Goal: Information Seeking & Learning: Understand process/instructions

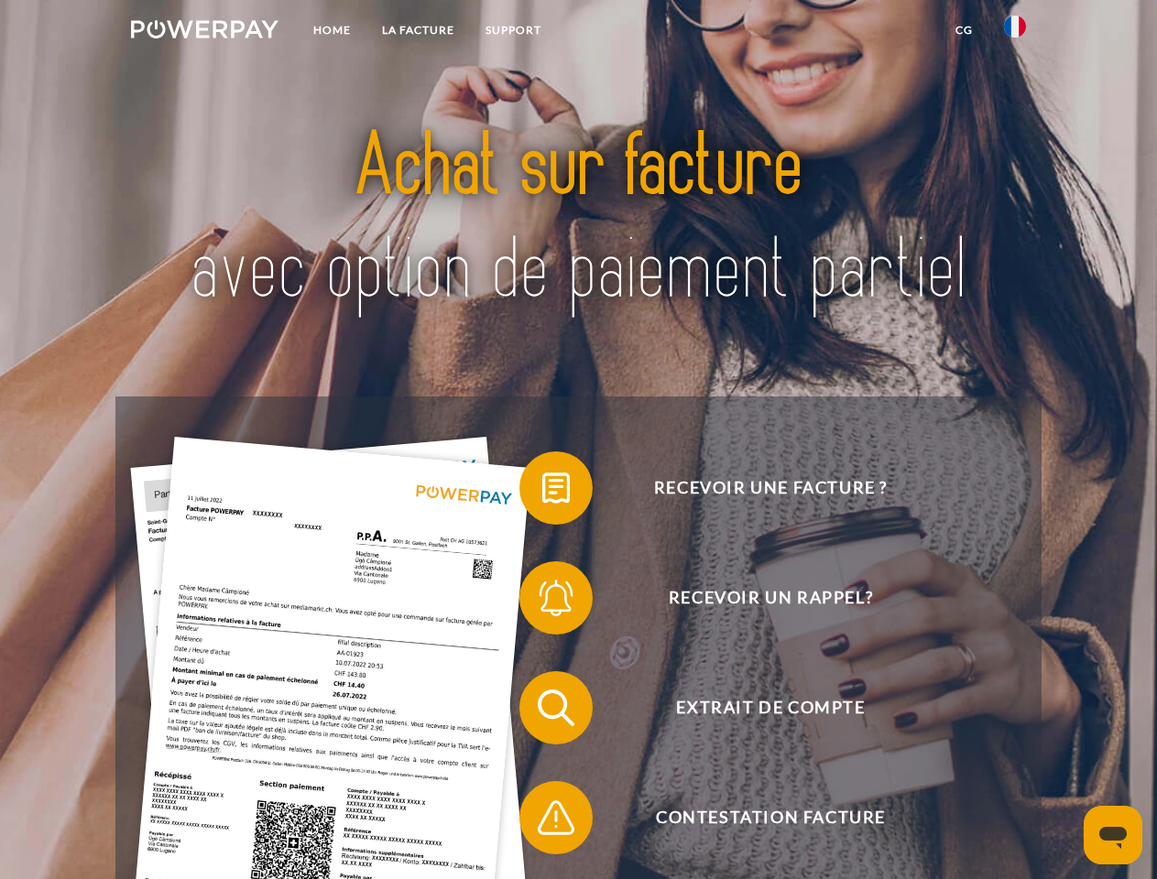
click at [204, 32] on img at bounding box center [204, 29] width 147 height 18
click at [1015, 32] on img at bounding box center [1015, 27] width 22 height 22
click at [964, 30] on link "CG" at bounding box center [964, 30] width 49 height 33
click at [542, 492] on span at bounding box center [529, 488] width 92 height 92
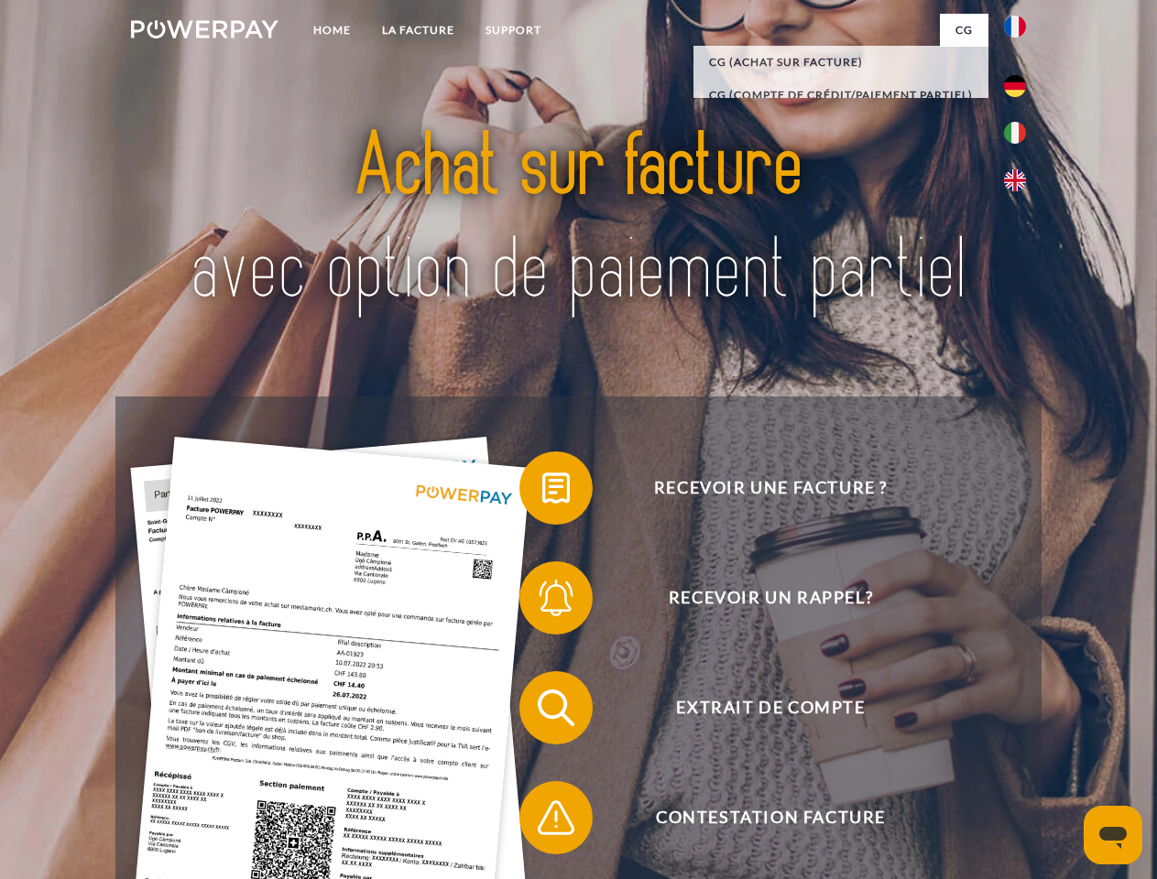
click at [542, 602] on span at bounding box center [529, 598] width 92 height 92
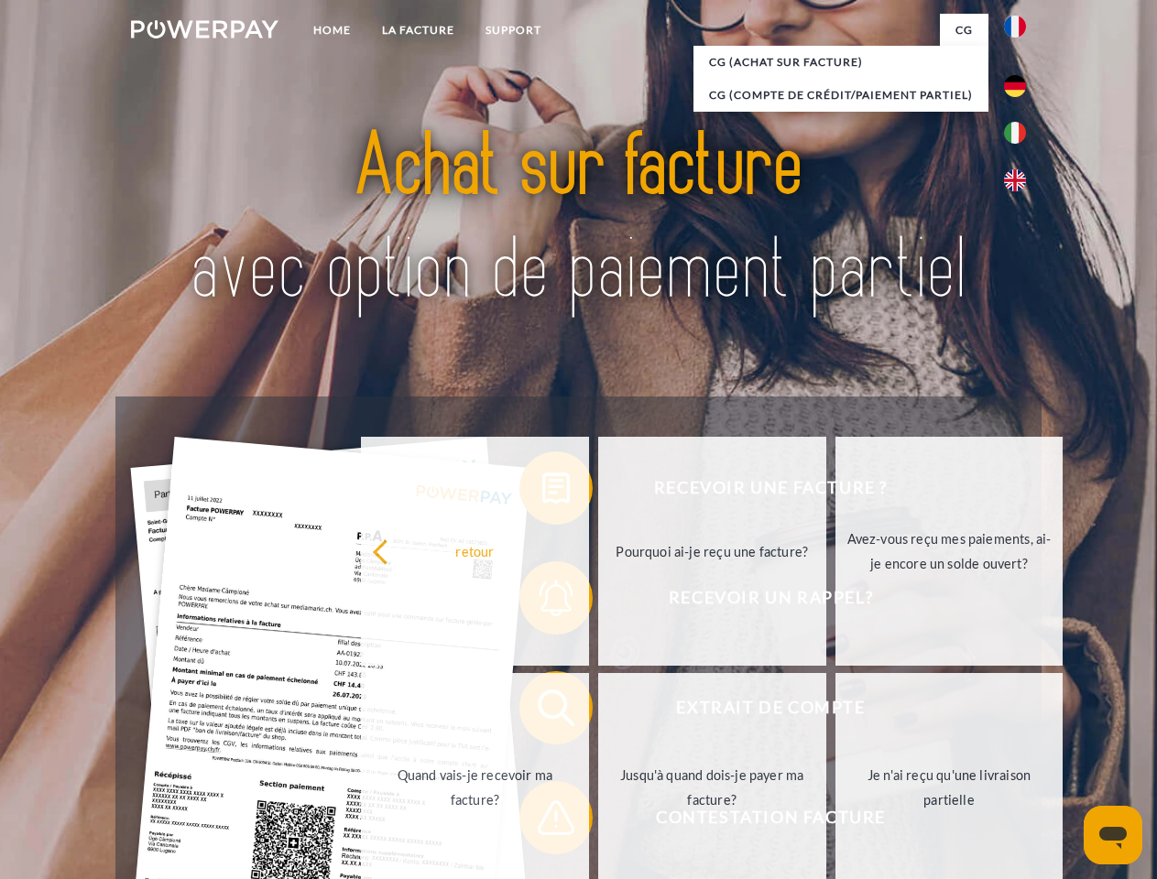
click at [598, 712] on link "Jusqu'à quand dois-je payer ma facture?" at bounding box center [712, 787] width 228 height 229
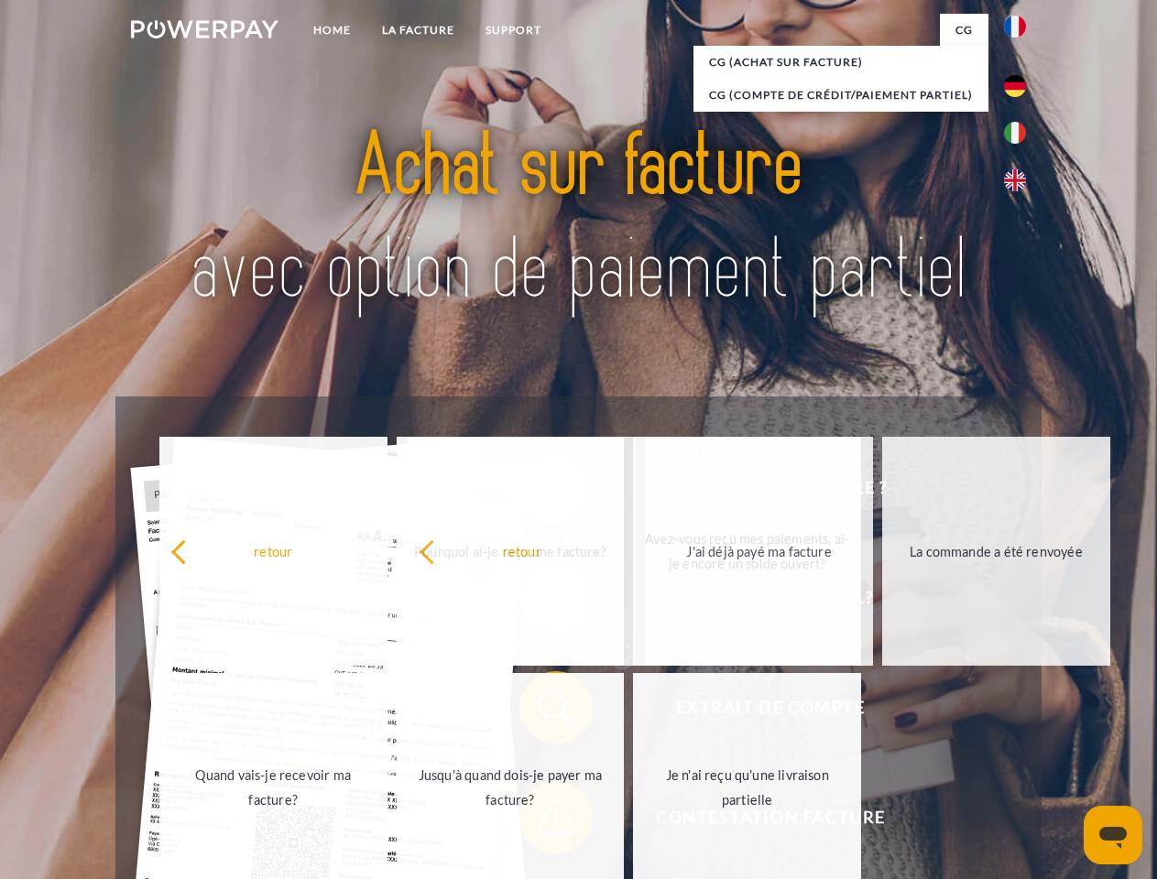
click at [542, 822] on span at bounding box center [529, 818] width 92 height 92
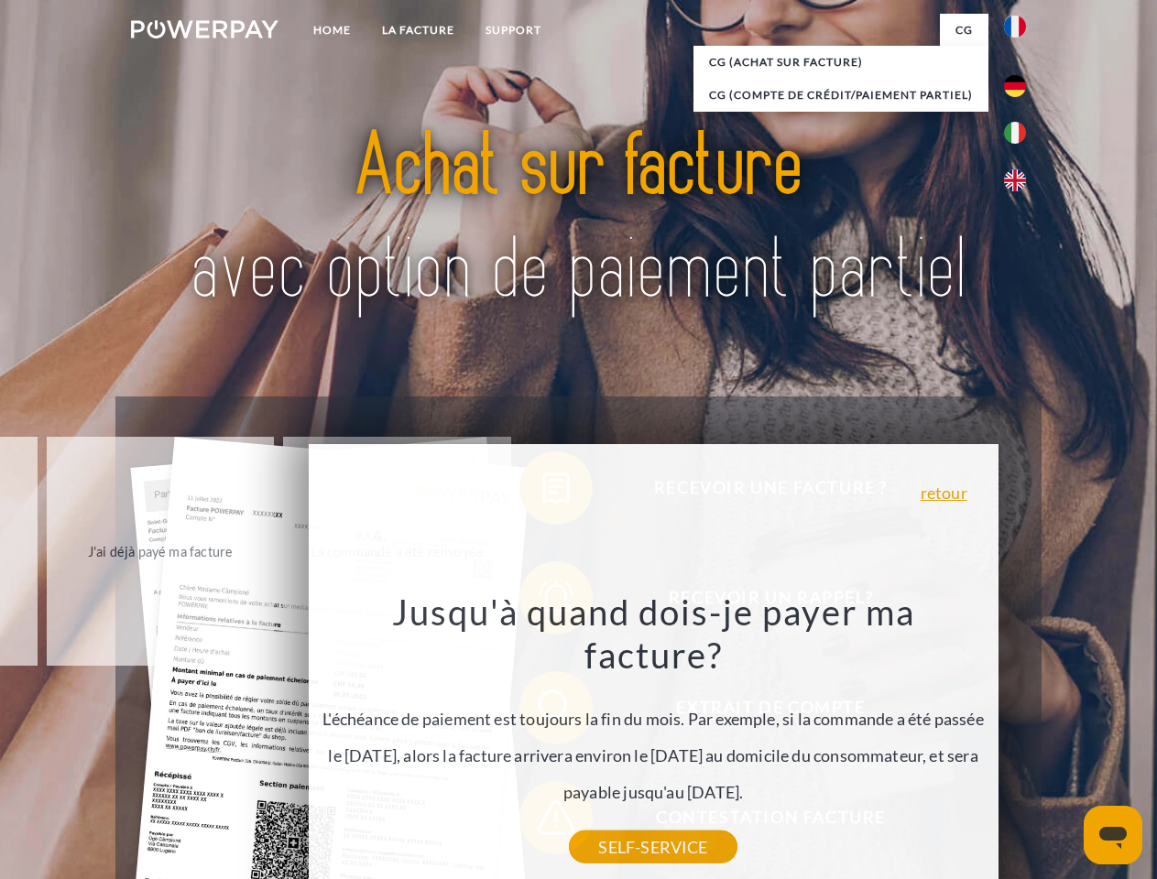
click at [1113, 835] on icon "Ouvrir la fenêtre de messagerie" at bounding box center [1112, 838] width 27 height 22
